Goal: Check status: Check status

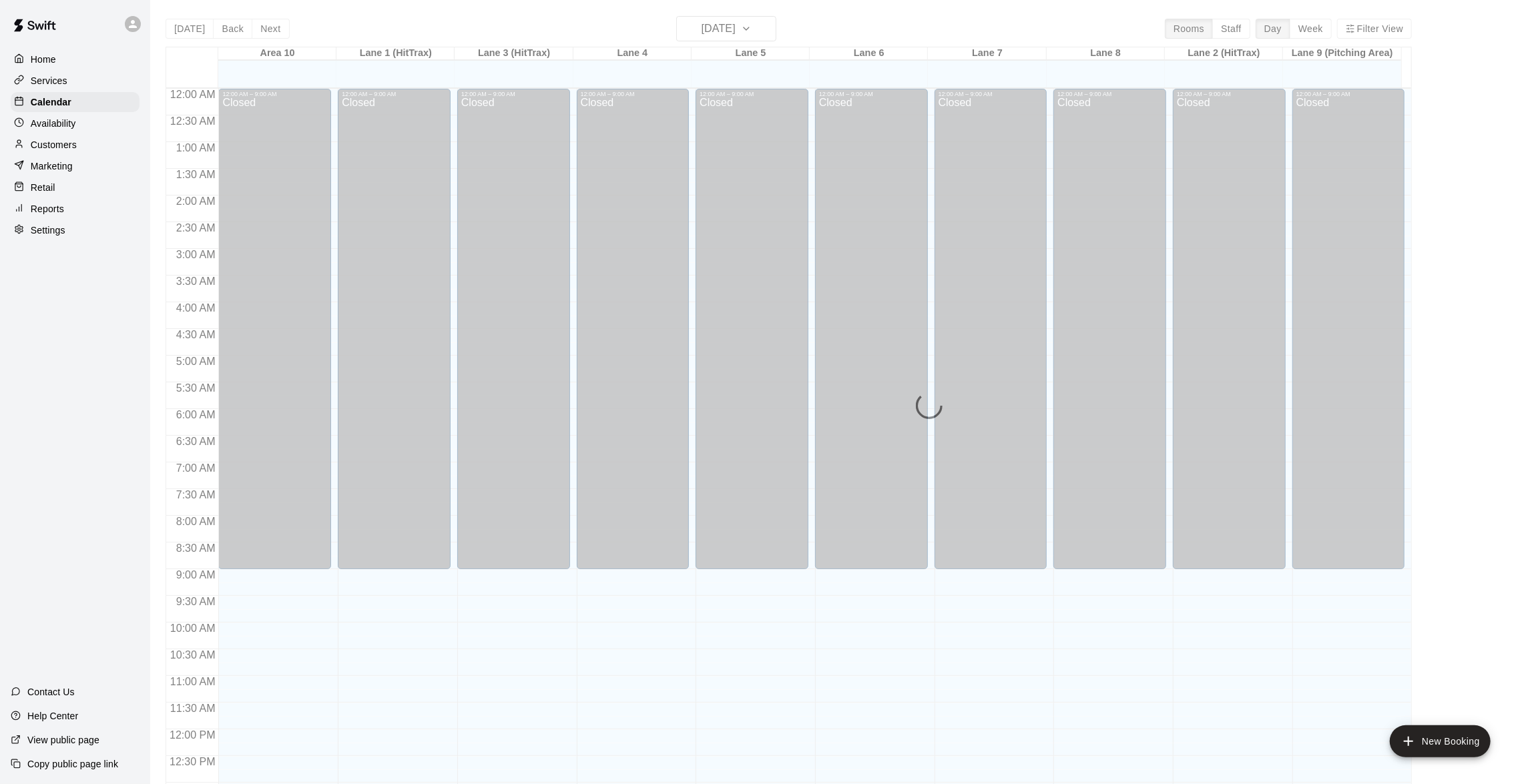
scroll to position [530, 0]
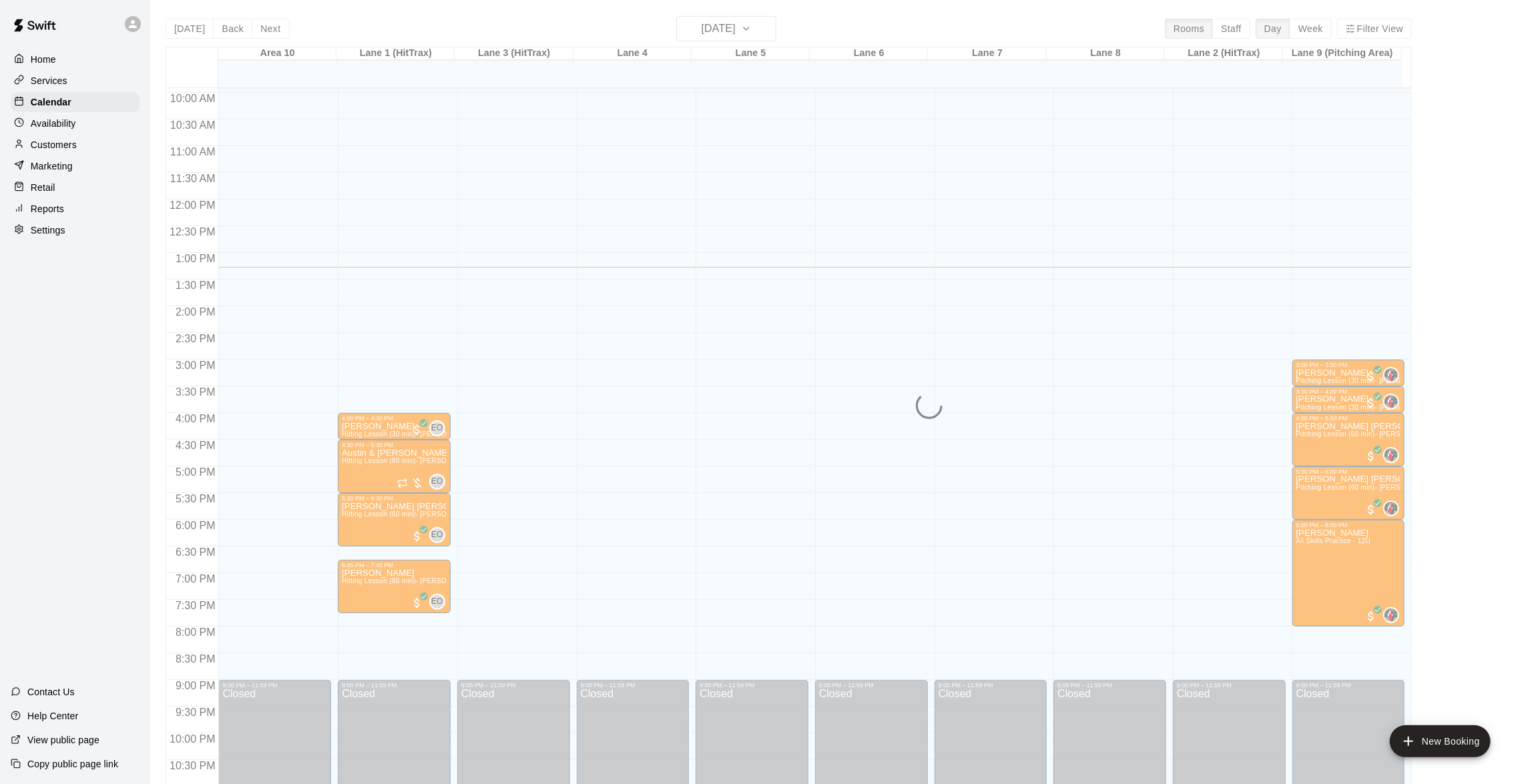
click at [775, 25] on div "[DATE] Back [DATE][DATE] Rooms Staff Day Week Filter View Area [GEOGRAPHIC_DATA…" at bounding box center [789, 408] width 1246 height 784
click at [773, 26] on div "[DATE] Back [DATE][DATE] Rooms Staff Day Week Filter View Area [GEOGRAPHIC_DATA…" at bounding box center [789, 408] width 1246 height 784
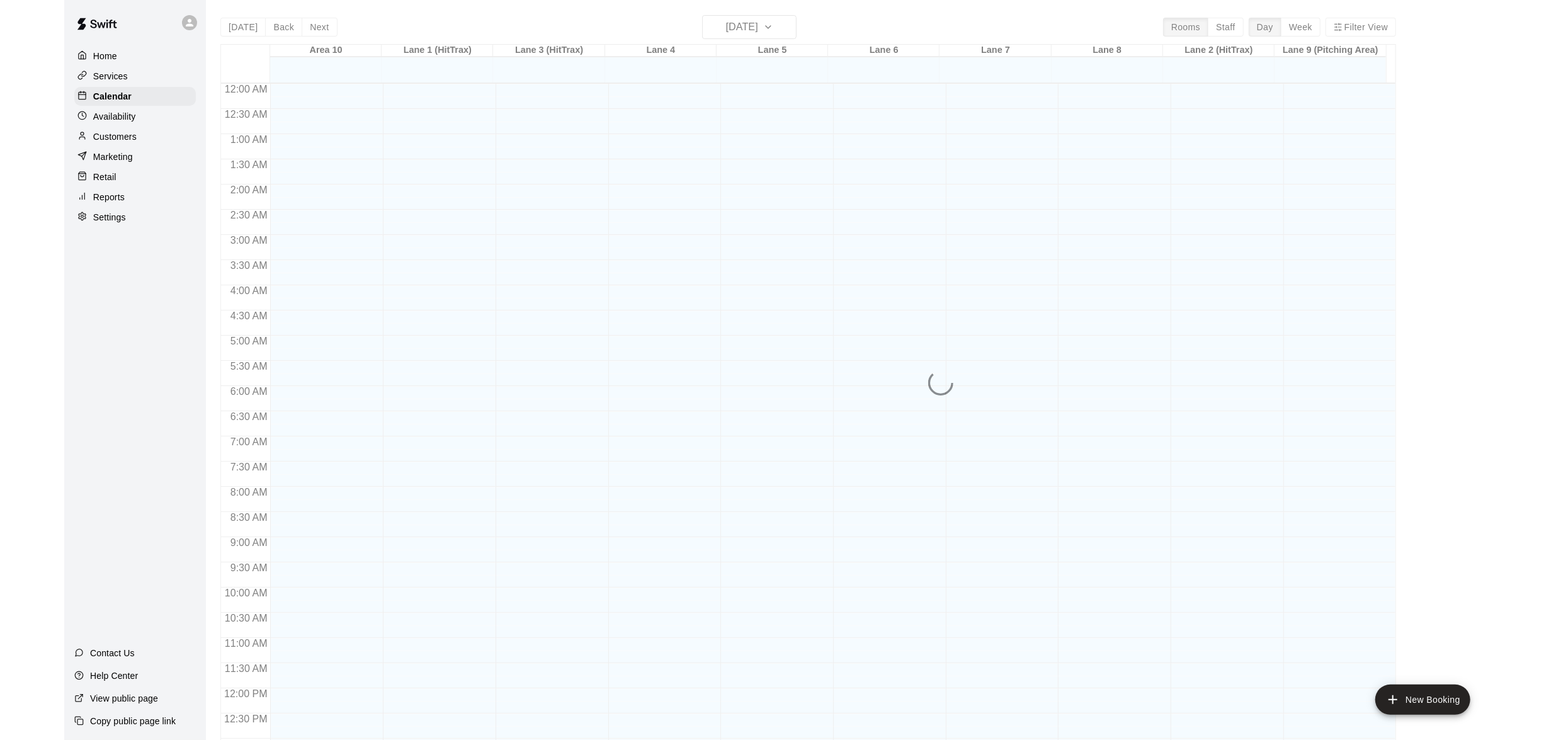
scroll to position [500, 0]
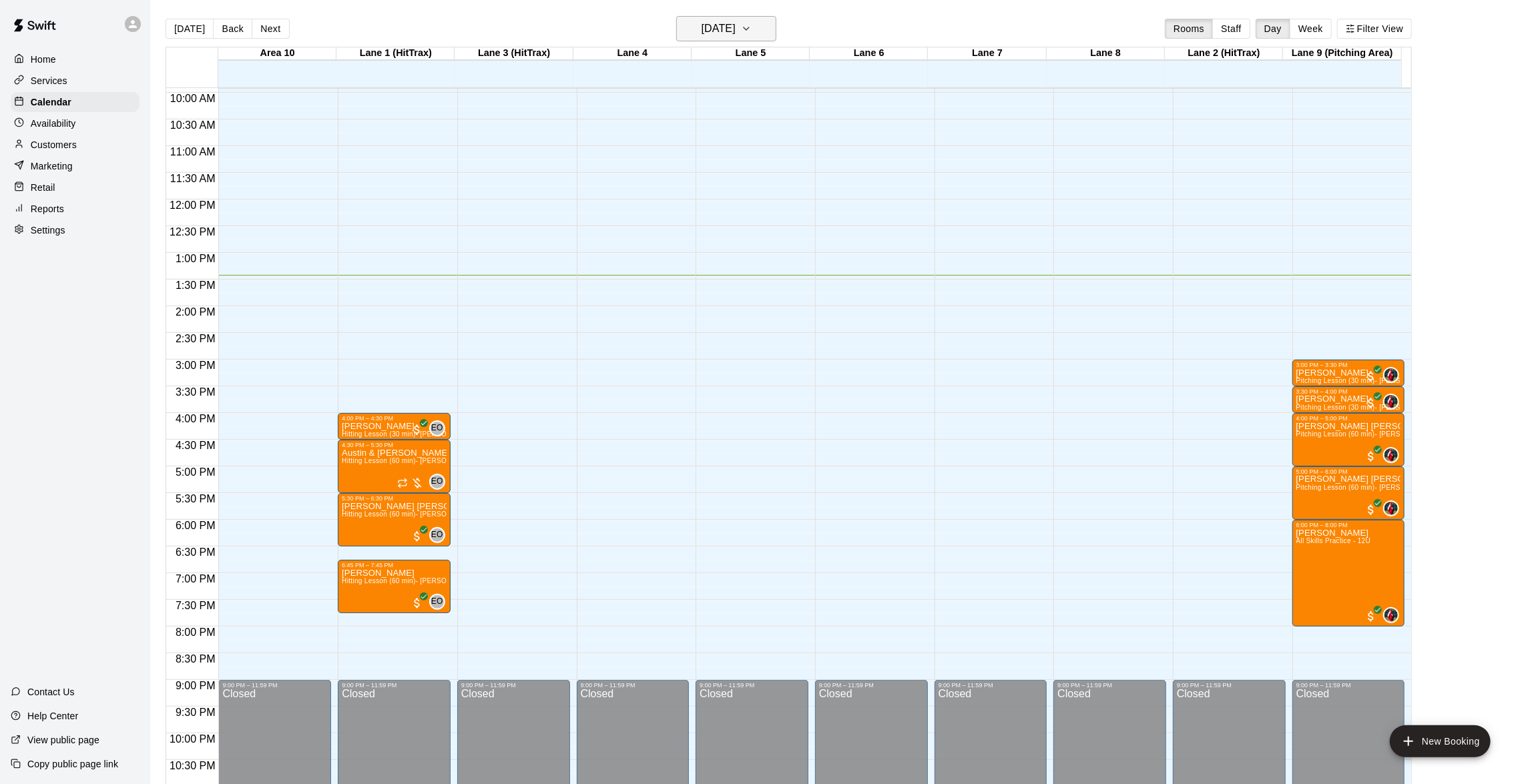
click at [752, 33] on icon "button" at bounding box center [747, 28] width 11 height 16
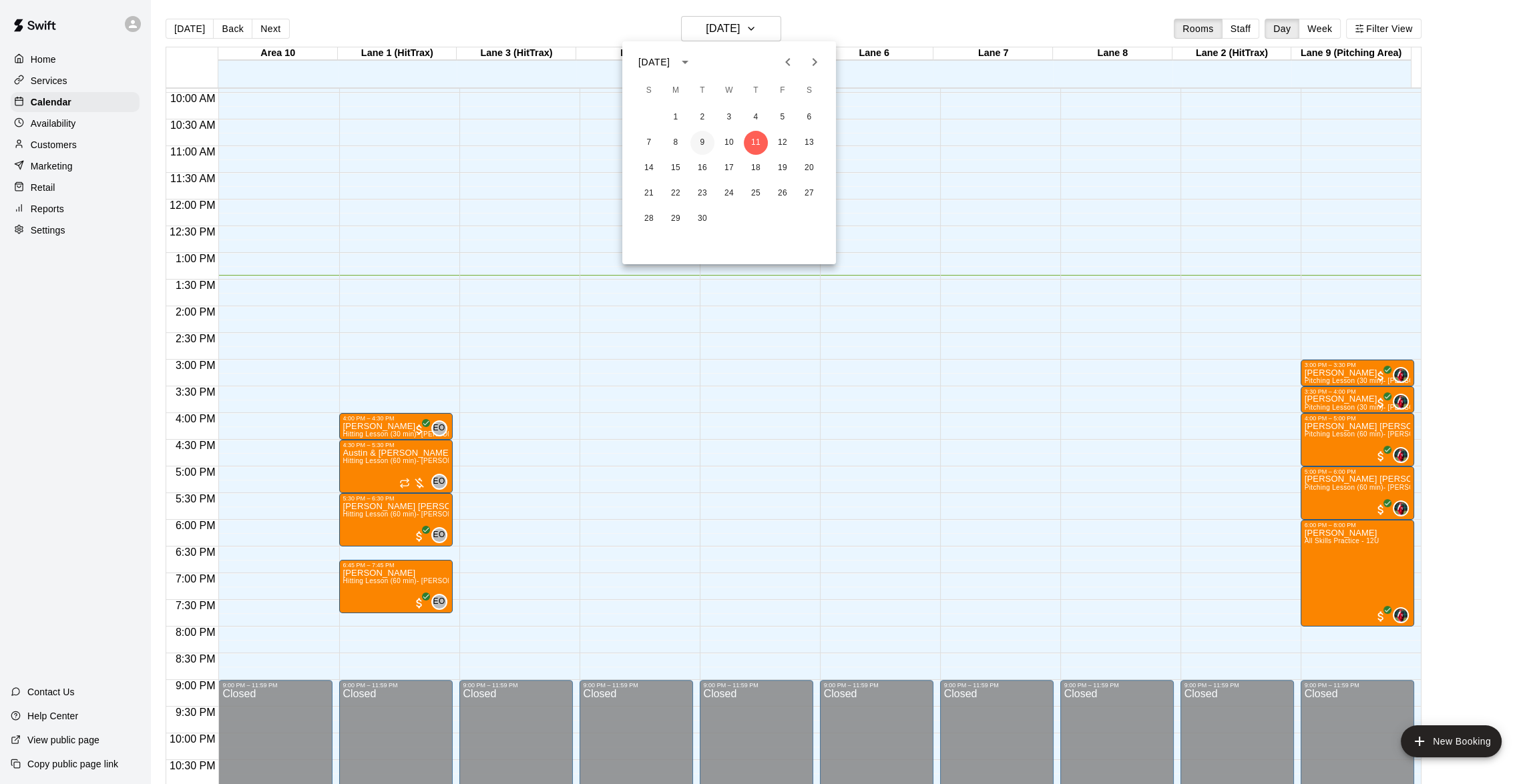
click at [704, 139] on button "9" at bounding box center [701, 143] width 24 height 24
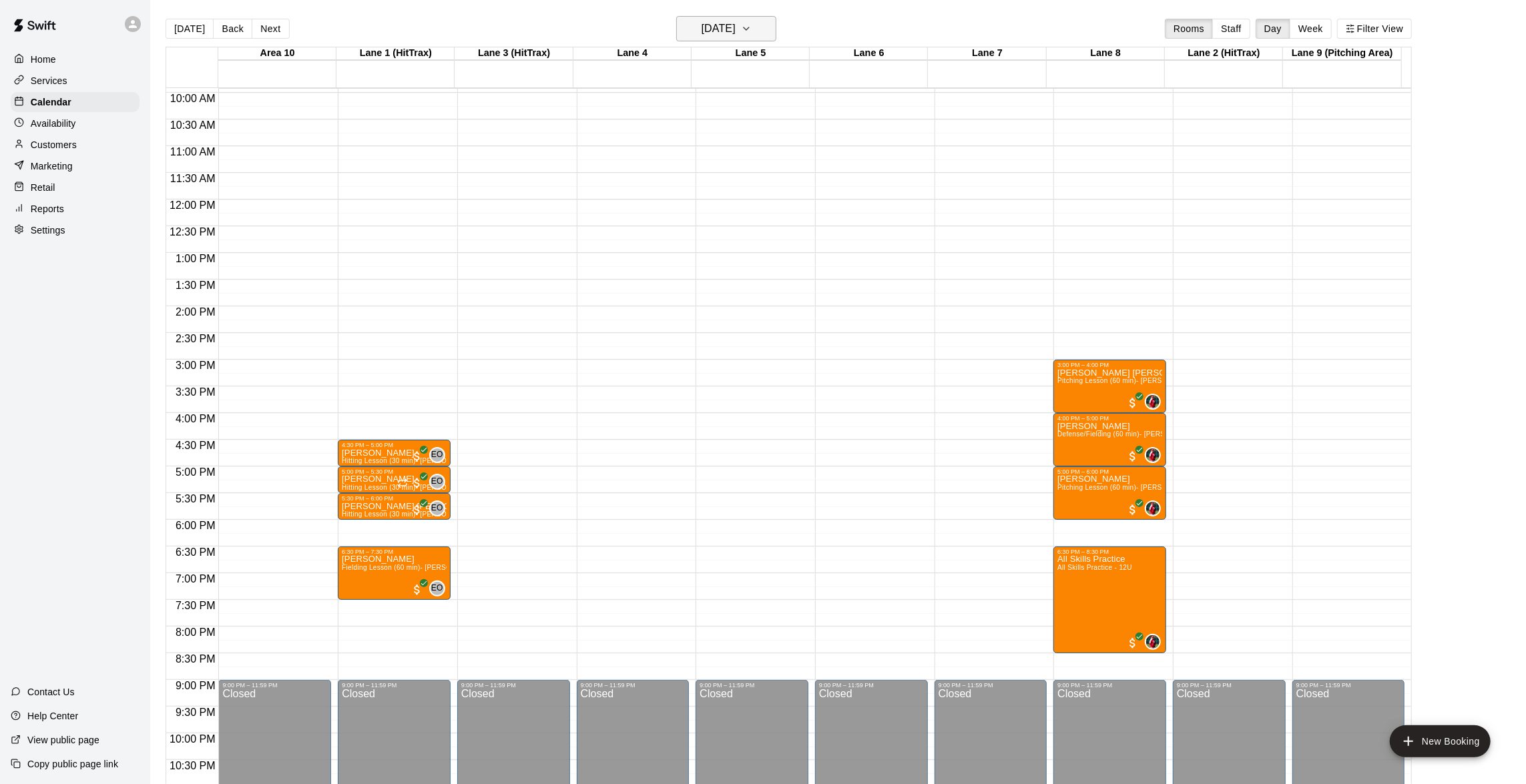
click at [752, 25] on icon "button" at bounding box center [747, 28] width 11 height 16
click at [678, 137] on button "8" at bounding box center [675, 143] width 24 height 24
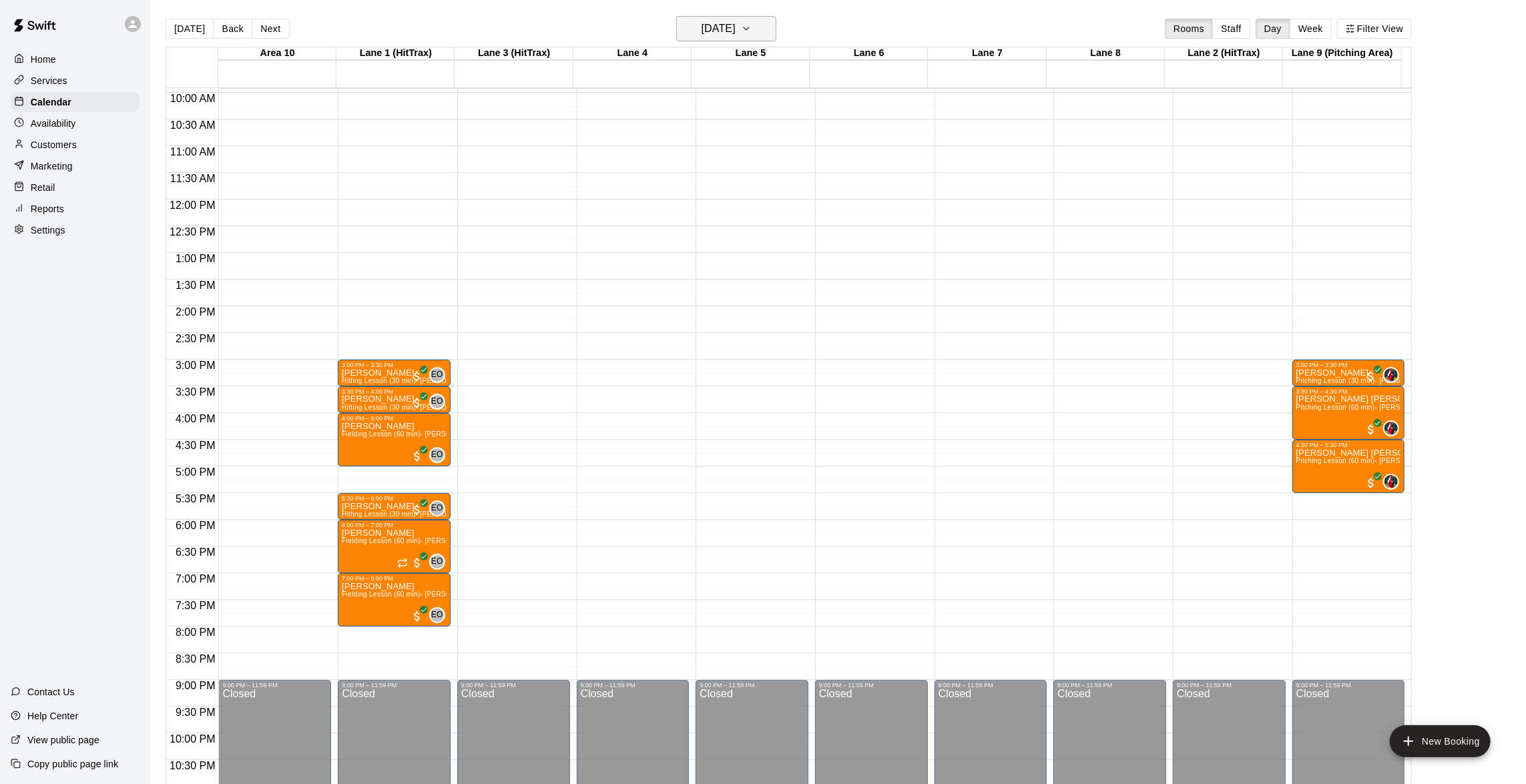
click at [752, 28] on icon "button" at bounding box center [747, 28] width 11 height 16
click at [764, 28] on div at bounding box center [768, 392] width 1537 height 784
click at [752, 33] on icon "button" at bounding box center [747, 28] width 11 height 16
click at [733, 136] on button "10" at bounding box center [728, 143] width 24 height 24
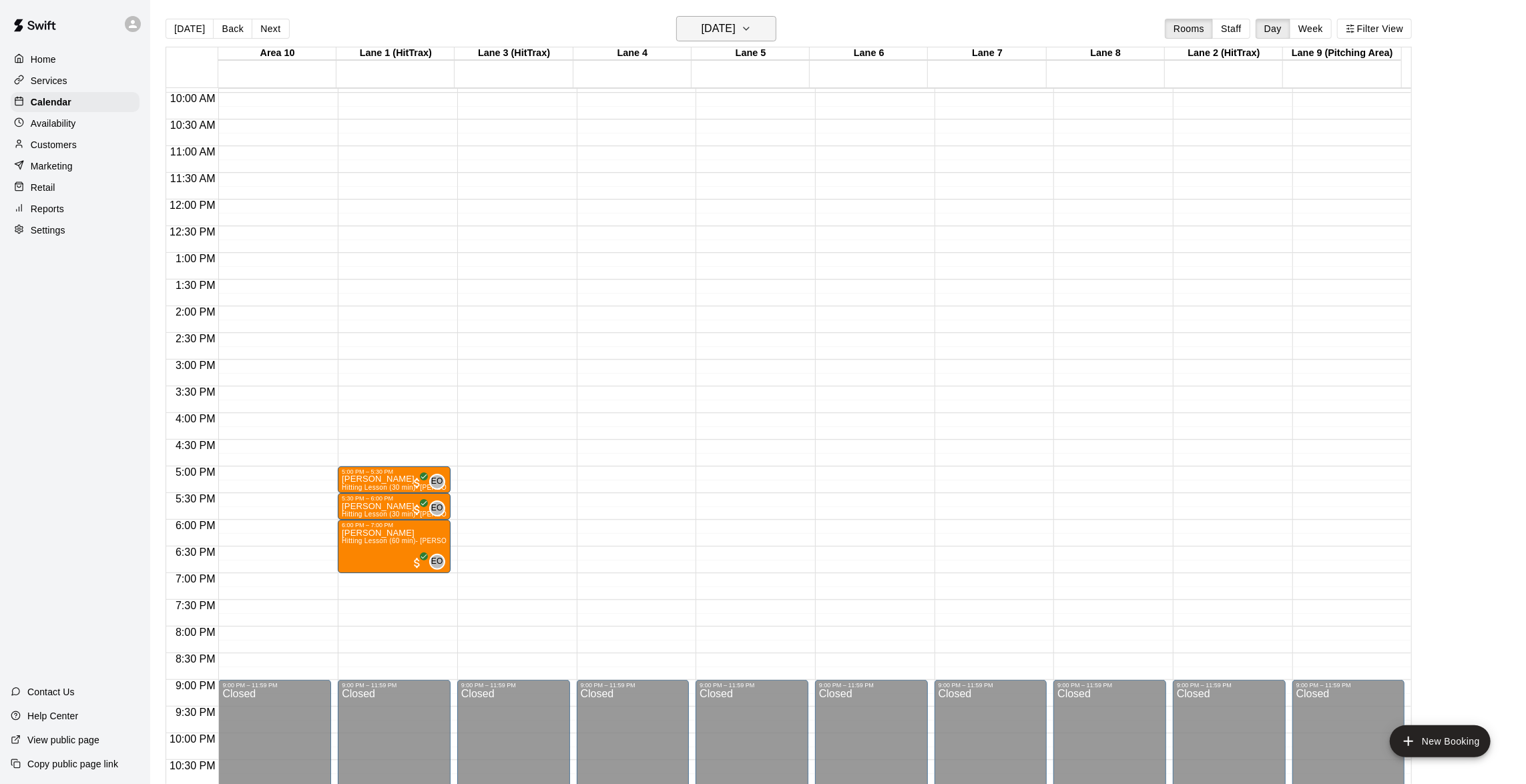
click at [752, 26] on icon "button" at bounding box center [747, 28] width 11 height 16
click at [753, 134] on button "11" at bounding box center [755, 143] width 24 height 24
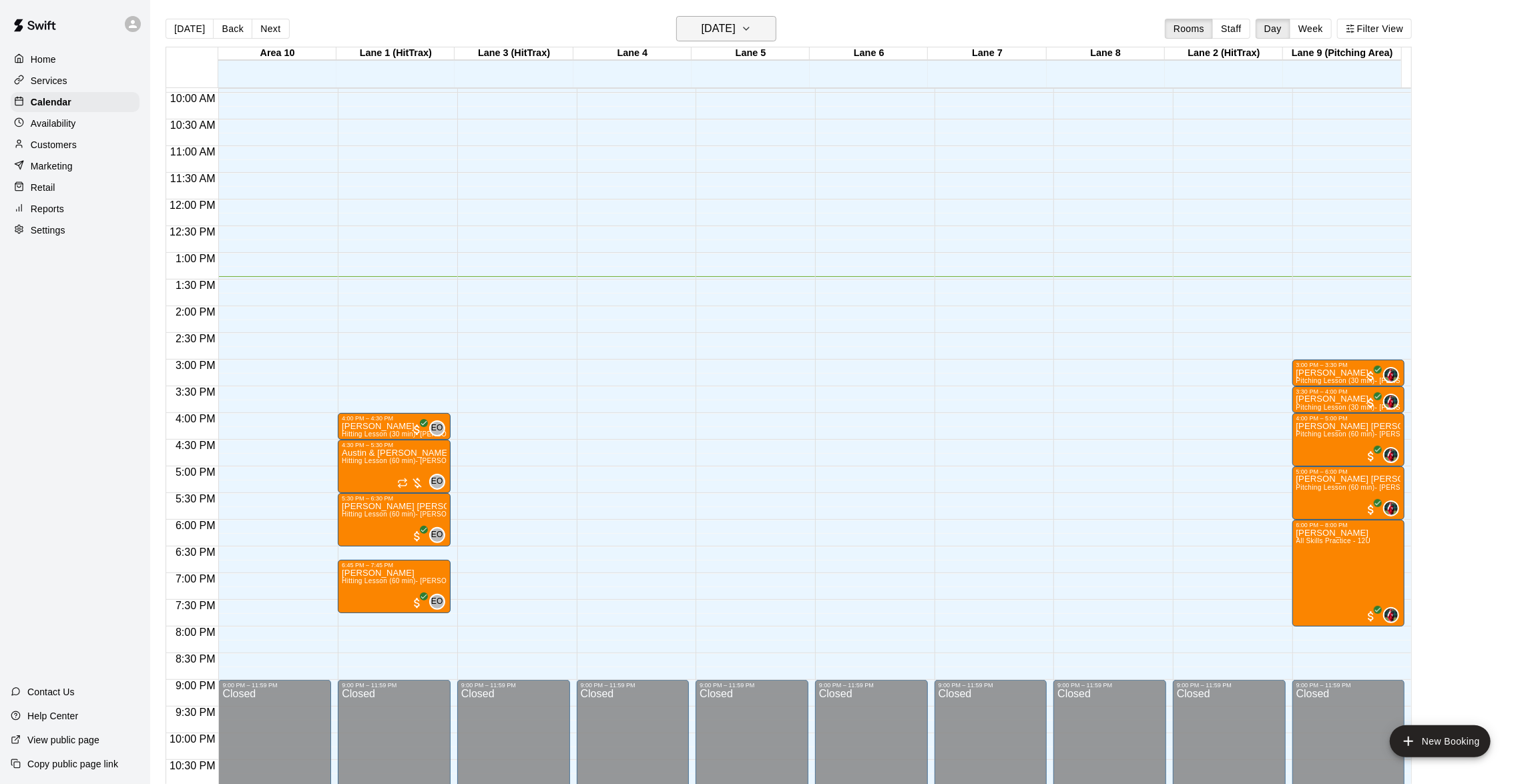
click at [752, 23] on icon "button" at bounding box center [747, 28] width 11 height 16
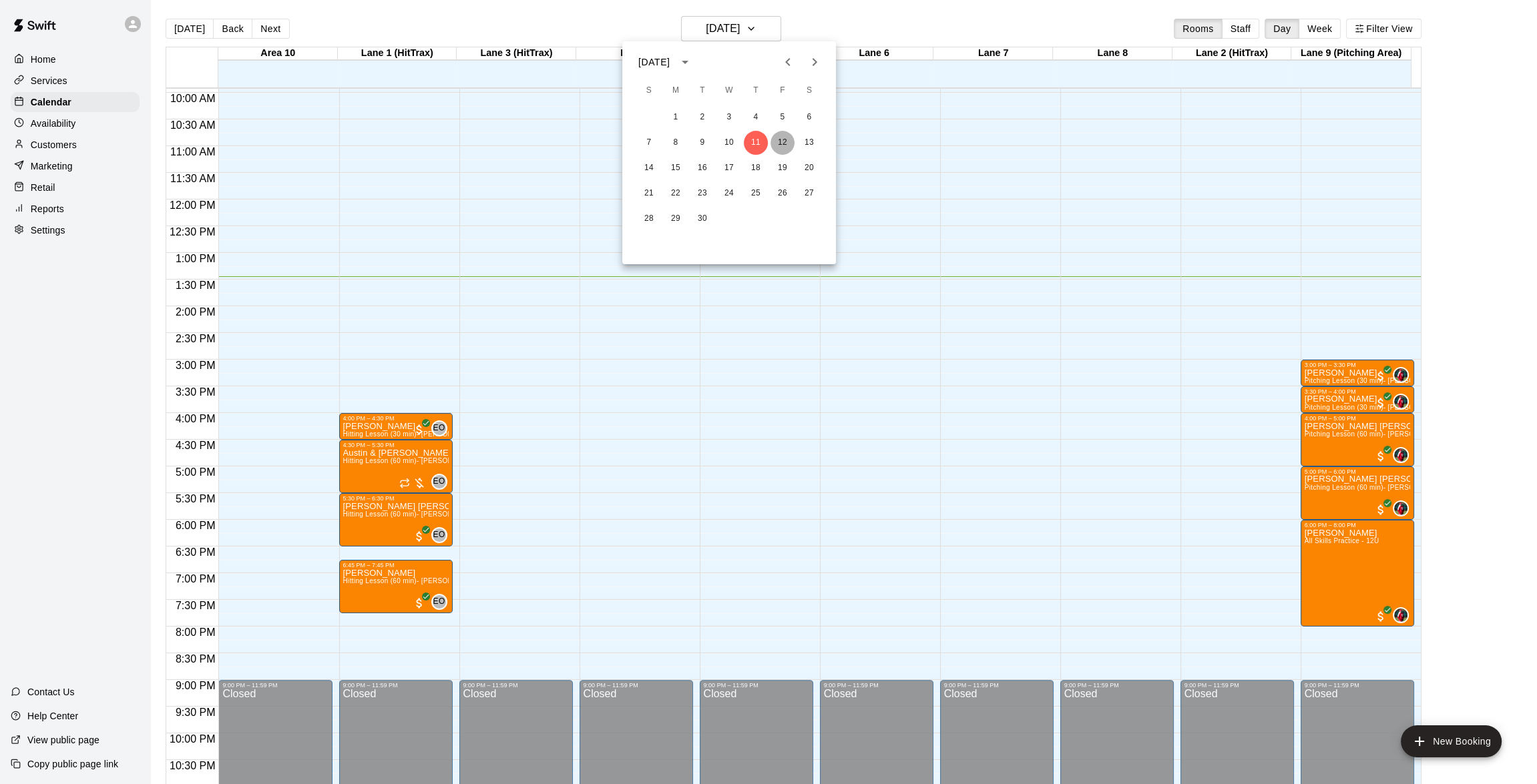
click at [779, 134] on button "12" at bounding box center [782, 143] width 24 height 24
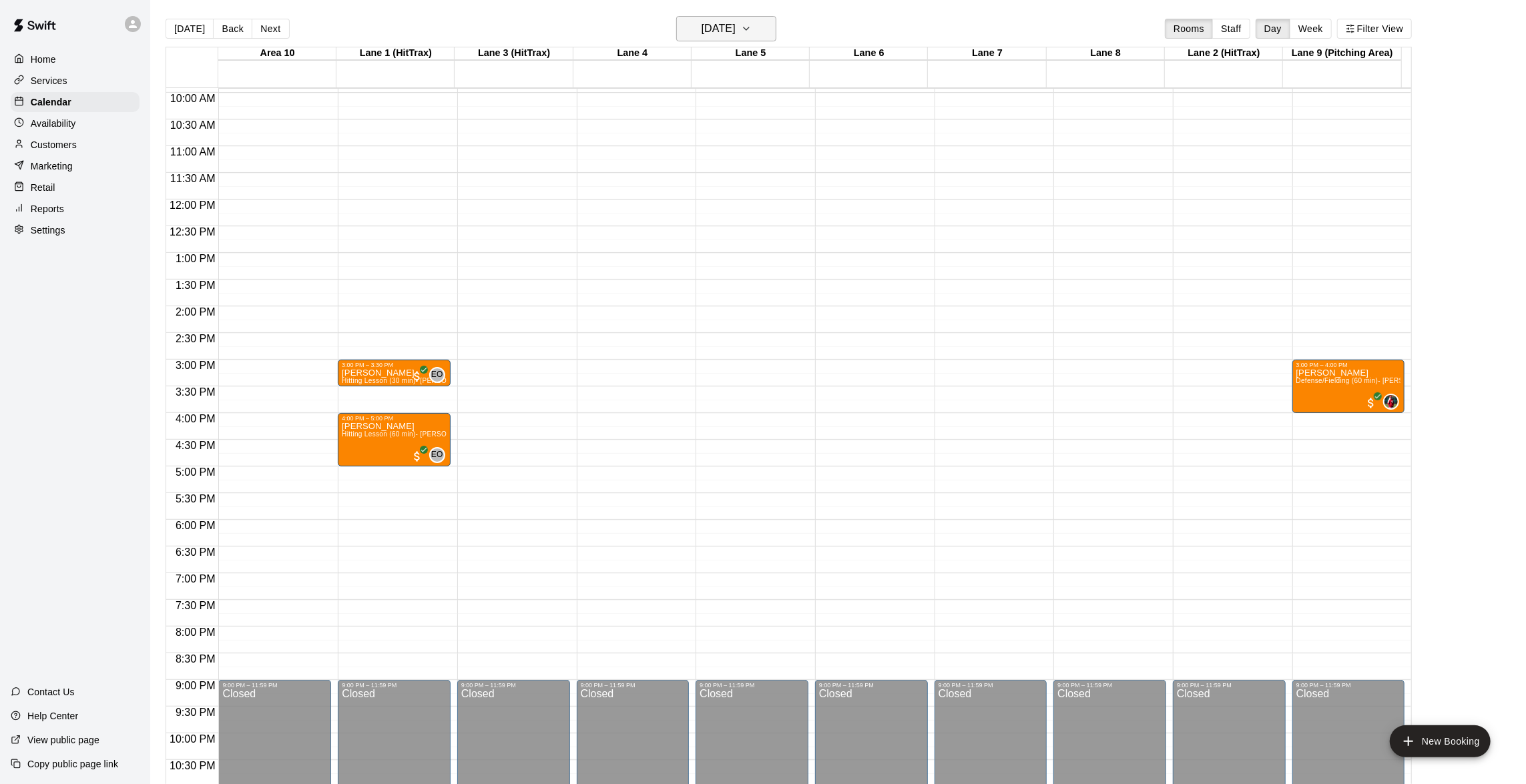
click at [752, 21] on icon "button" at bounding box center [747, 28] width 11 height 16
click at [752, 133] on button "11" at bounding box center [755, 143] width 24 height 24
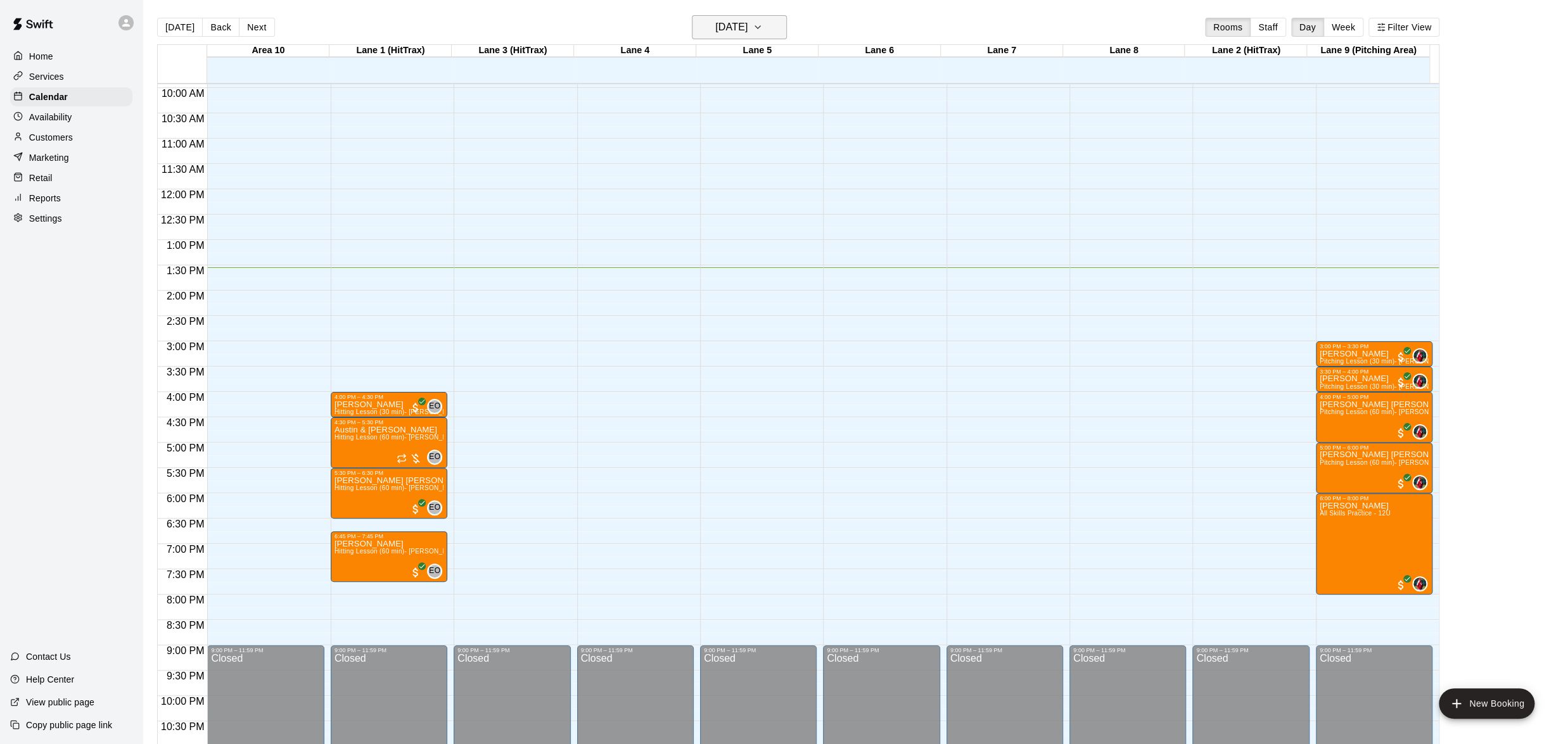
click at [763, 20] on icon "button" at bounding box center [758, 27] width 10 height 15
